Goal: Information Seeking & Learning: Learn about a topic

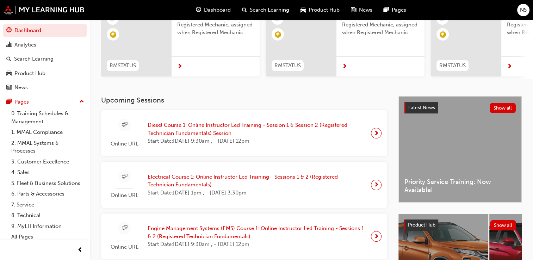
scroll to position [87, 0]
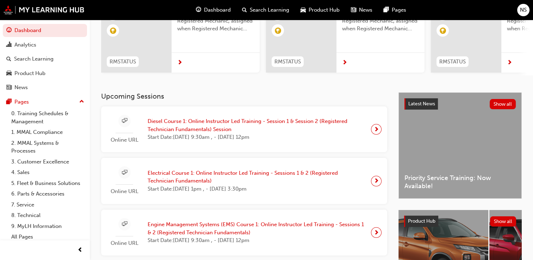
click at [299, 133] on span "Diesel Course 1: Online Instructor Led Training - Session 1 & Session 2 (Regist…" at bounding box center [256, 125] width 218 height 16
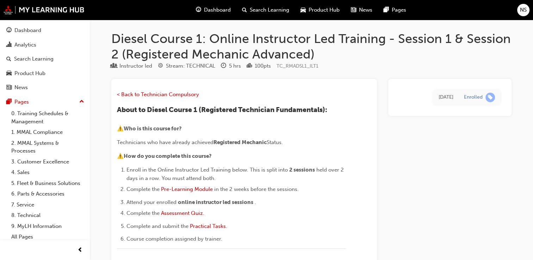
click at [218, 8] on span "Dashboard" at bounding box center [217, 10] width 27 height 8
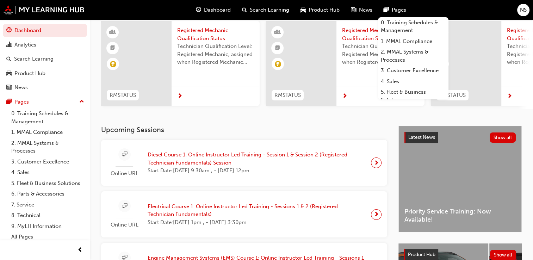
scroll to position [54, 0]
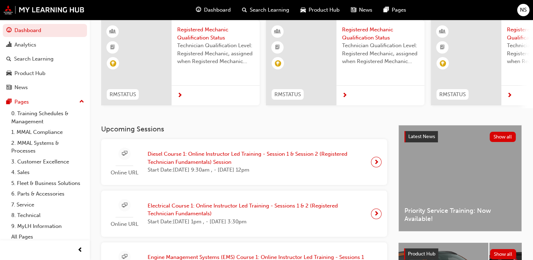
click at [124, 172] on span "Online URL" at bounding box center [124, 173] width 35 height 8
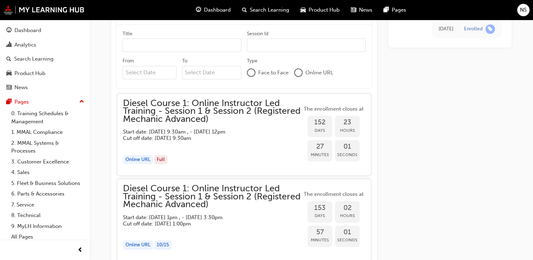
scroll to position [775, 0]
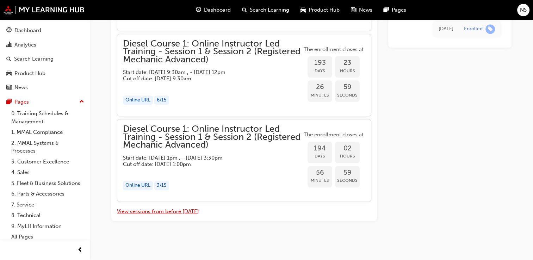
click at [169, 211] on button "View sessions from before [DATE]" at bounding box center [158, 211] width 82 height 8
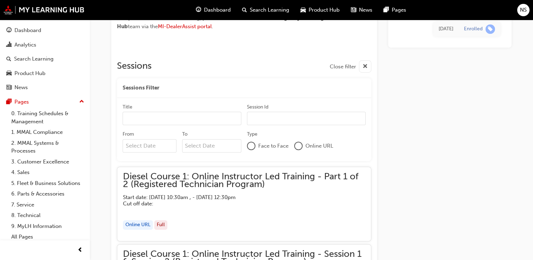
scroll to position [3137, 0]
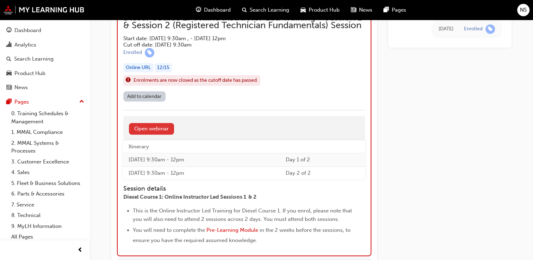
click at [154, 123] on link "Open webinar" at bounding box center [151, 129] width 45 height 12
